Goal: Contribute content

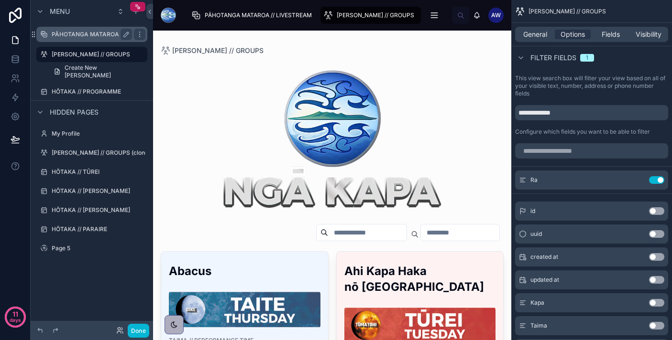
click at [115, 32] on label "PĀHOTANGA MATAROA // LIVESTREAM" at bounding box center [107, 35] width 111 height 8
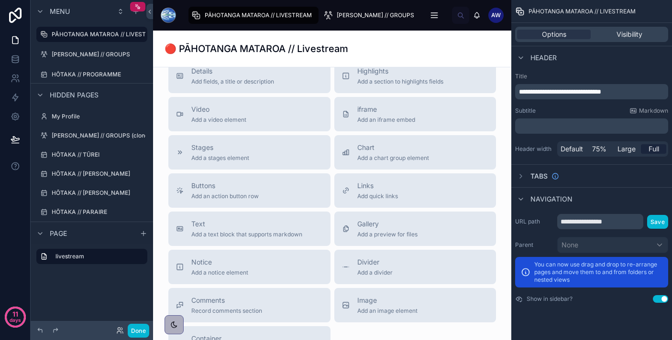
scroll to position [425, 0]
click at [83, 155] on label "HŌTAKA // TŪREI" at bounding box center [90, 155] width 76 height 8
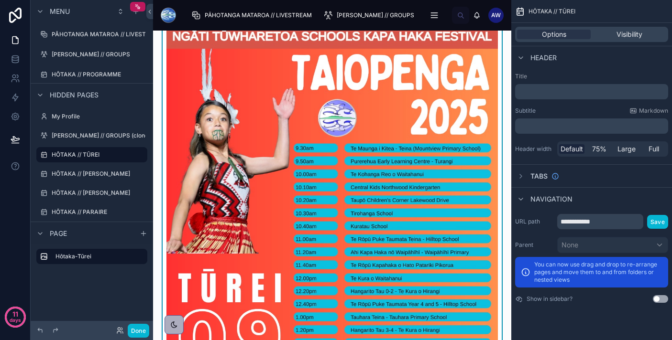
scroll to position [28, 0]
click at [384, 155] on img at bounding box center [331, 233] width 331 height 414
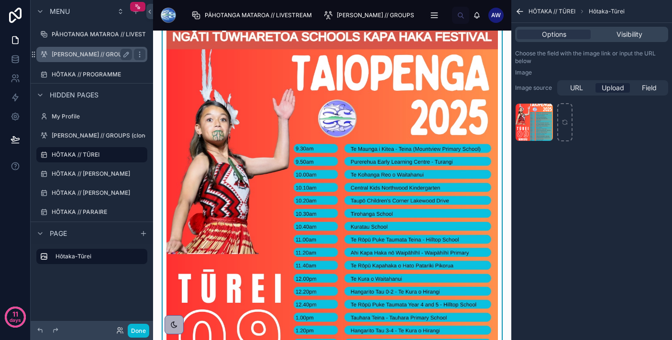
click at [97, 56] on label "[PERSON_NAME] // GROUPS" at bounding box center [91, 55] width 78 height 8
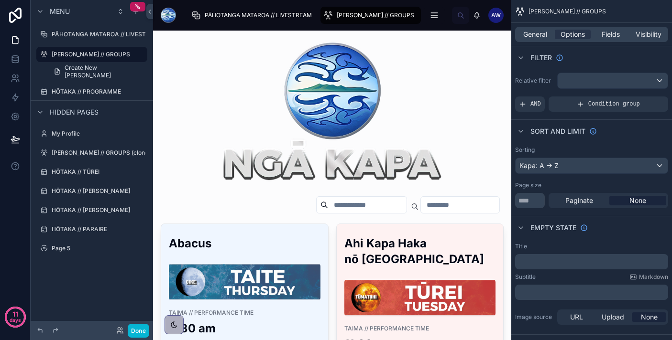
scroll to position [34, 0]
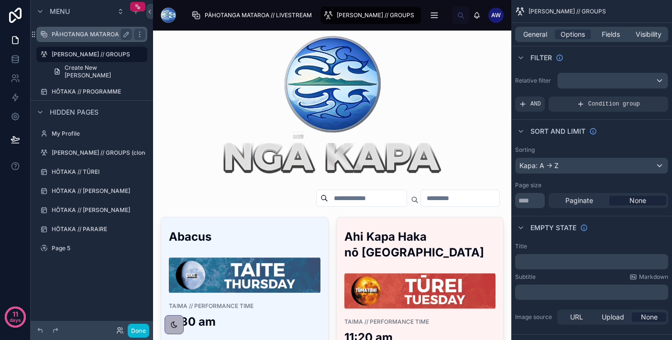
click at [108, 33] on label "PĀHOTANGA MATAROA // LIVESTREAM" at bounding box center [107, 35] width 111 height 8
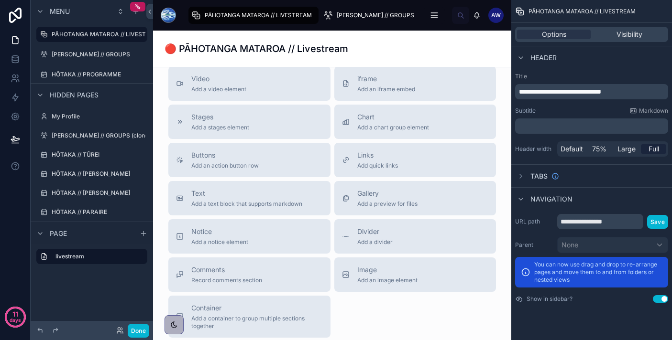
scroll to position [471, 0]
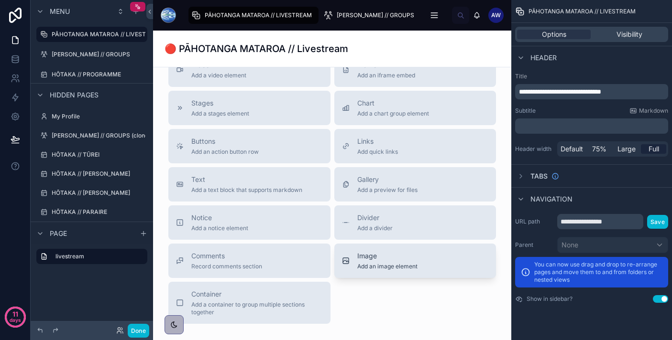
click at [367, 261] on span "Image" at bounding box center [387, 256] width 60 height 10
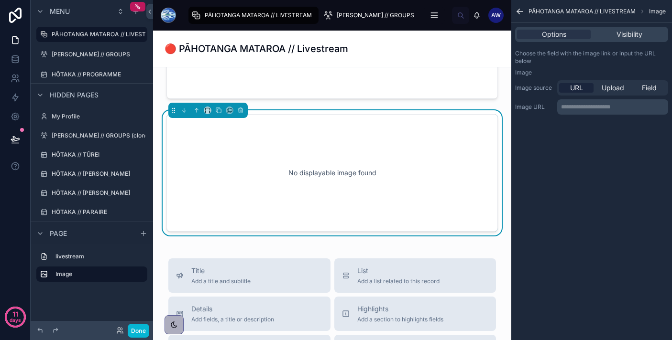
scroll to position [309, 0]
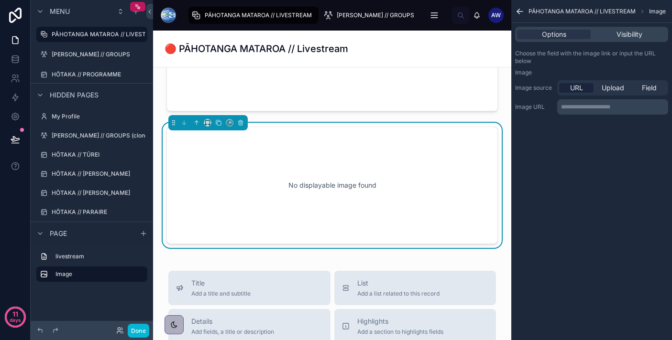
click at [583, 104] on p "**********" at bounding box center [613, 107] width 105 height 8
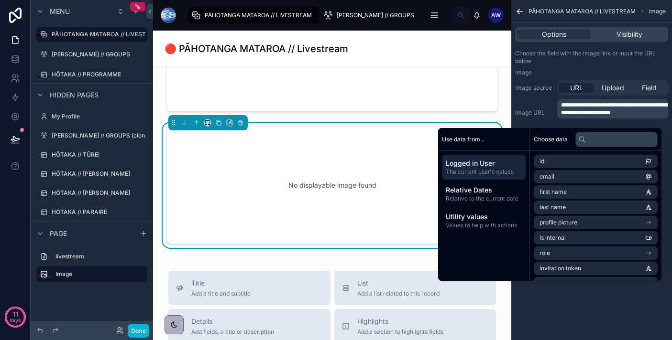
scroll to position [0, 0]
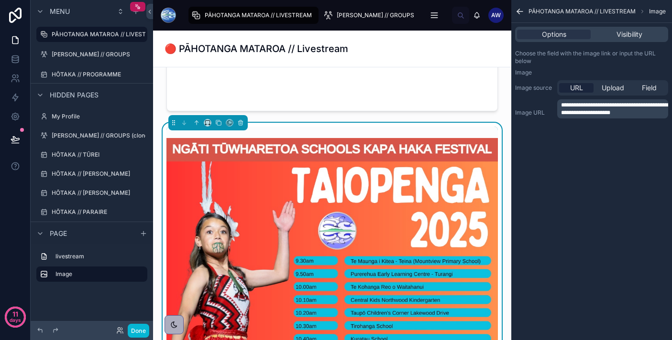
click at [594, 323] on div "**********" at bounding box center [591, 170] width 161 height 340
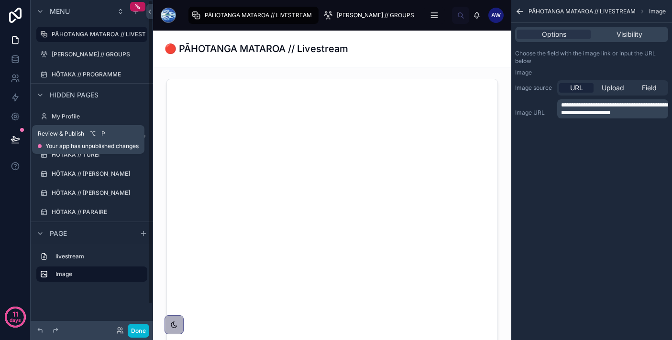
click at [15, 139] on icon at bounding box center [15, 139] width 8 height 5
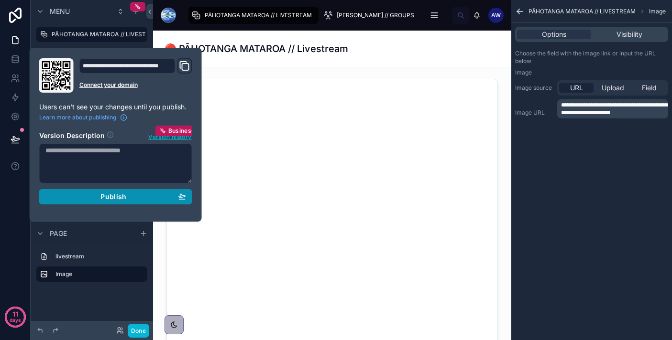
click at [118, 194] on span "Publish" at bounding box center [113, 197] width 26 height 9
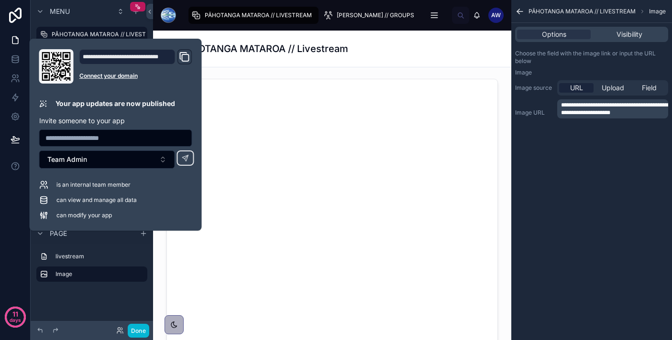
click at [183, 55] on icon "Domain and Custom Link" at bounding box center [185, 58] width 7 height 7
